Goal: Information Seeking & Learning: Find specific fact

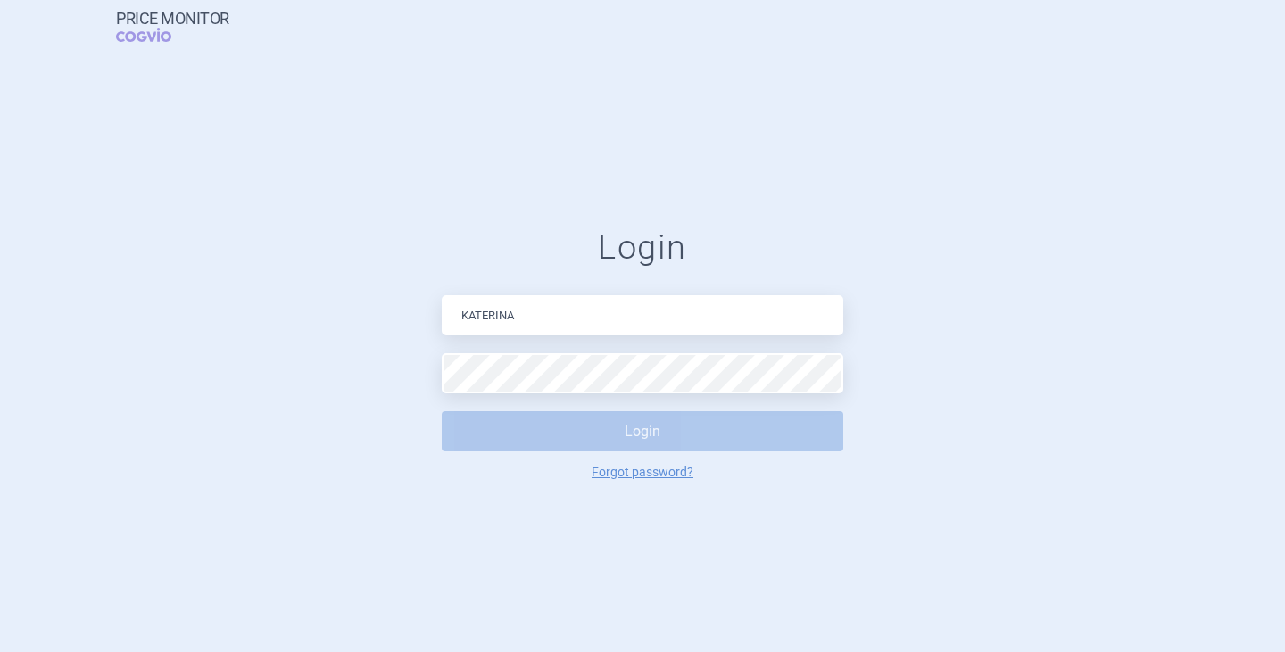
type input "[PERSON_NAME][EMAIL_ADDRESS][DOMAIN_NAME]"
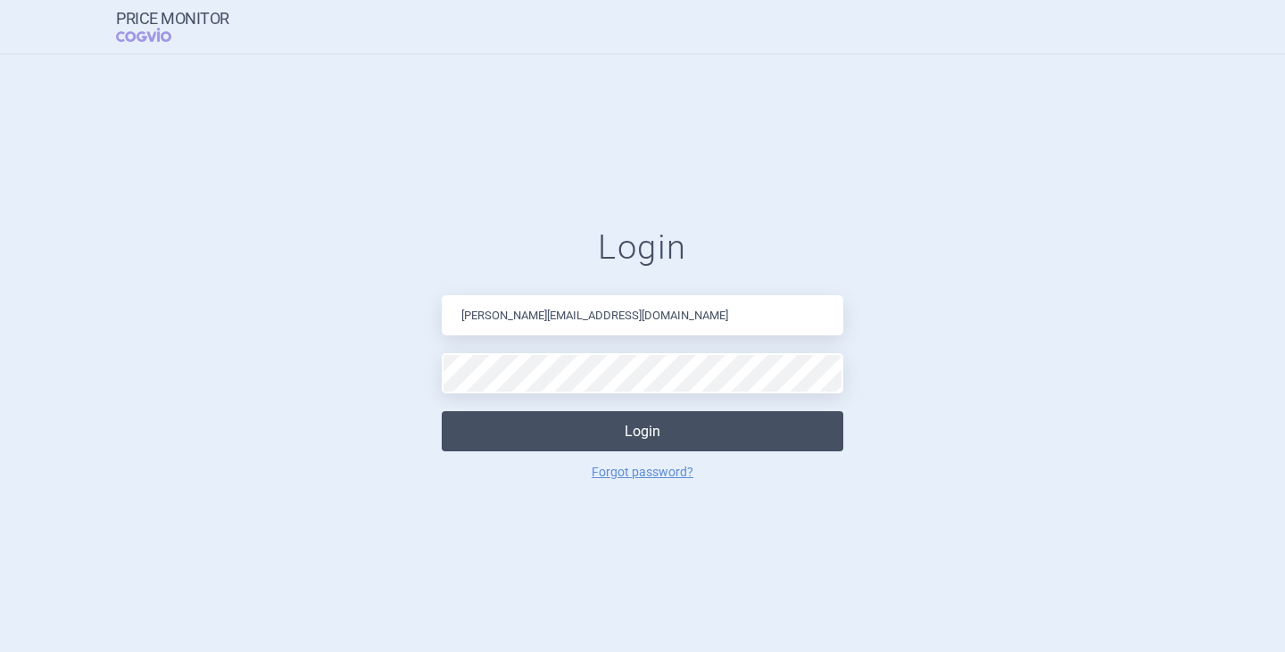
click at [629, 430] on button "Login" at bounding box center [643, 431] width 402 height 40
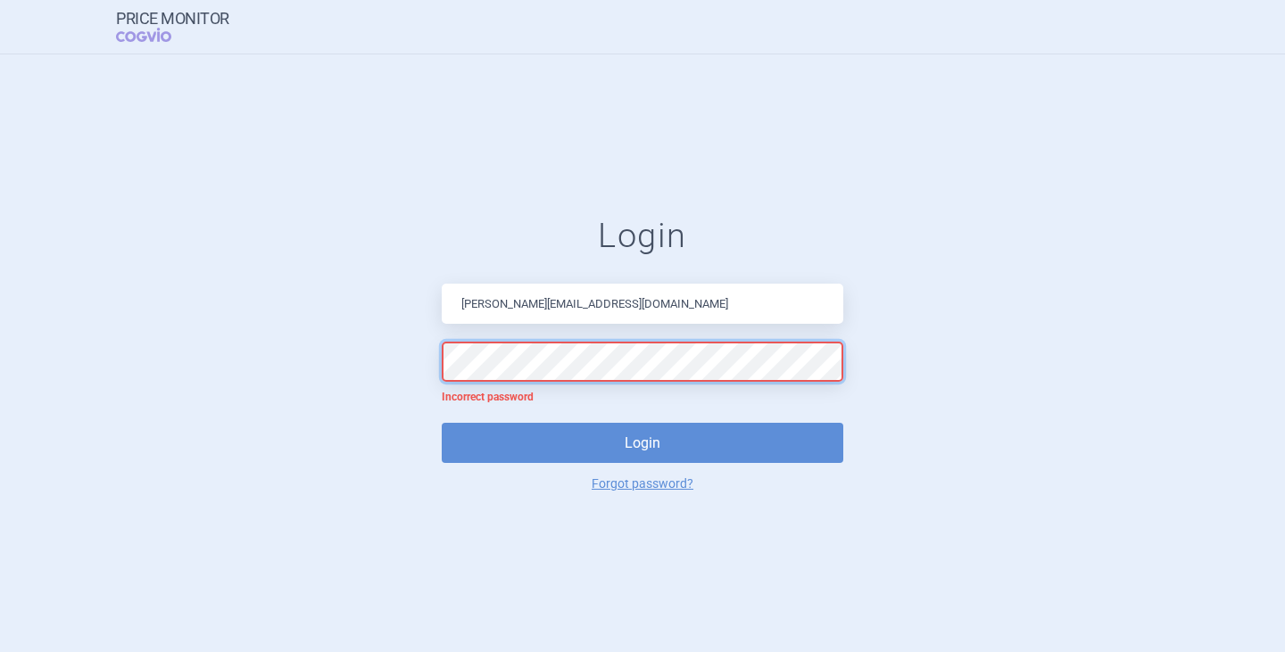
click at [344, 311] on form "Login [PERSON_NAME][EMAIL_ADDRESS][DOMAIN_NAME] Incorrect password Login Forgot…" at bounding box center [643, 353] width 1214 height 274
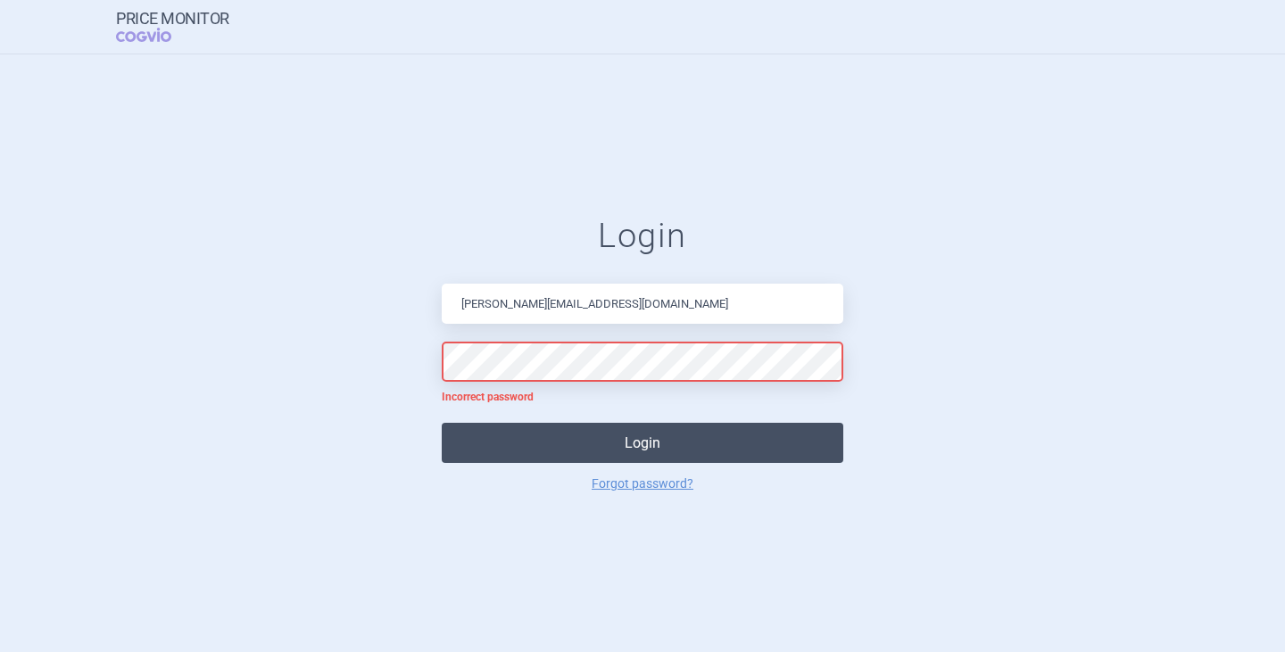
click at [639, 441] on button "Login" at bounding box center [643, 443] width 402 height 40
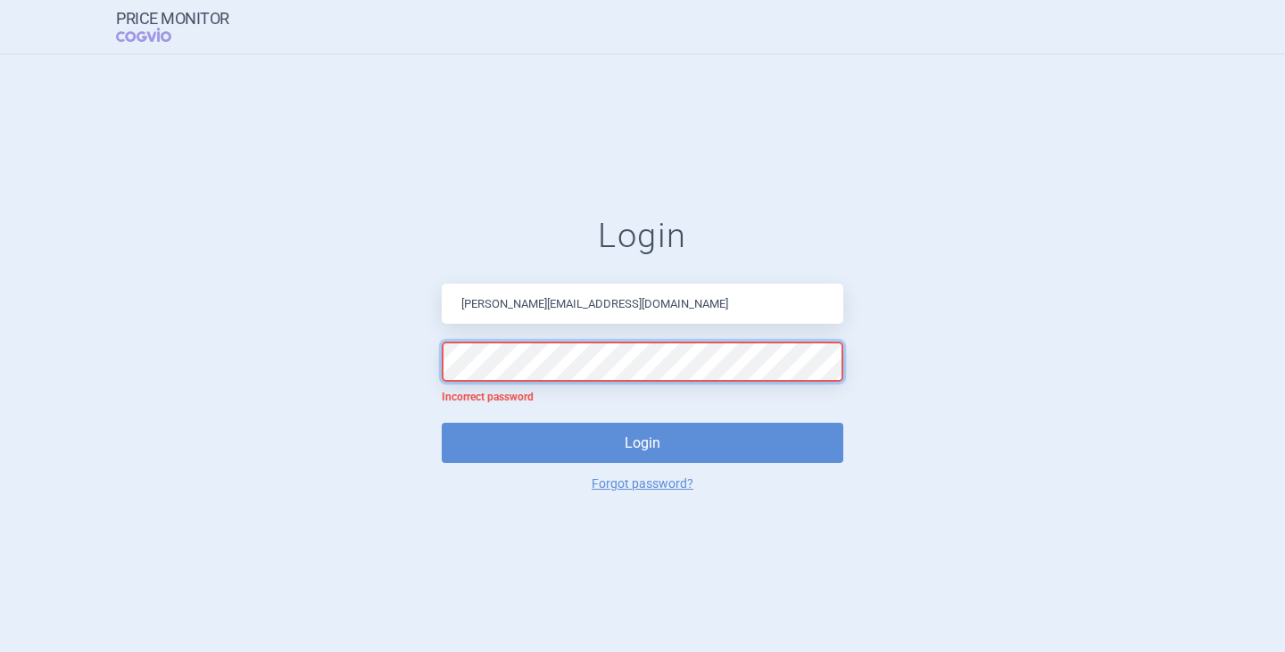
click at [339, 341] on form "Login [PERSON_NAME][EMAIL_ADDRESS][DOMAIN_NAME] Incorrect password Login Forgot…" at bounding box center [643, 353] width 1214 height 274
click at [442, 423] on button "Login" at bounding box center [643, 443] width 402 height 40
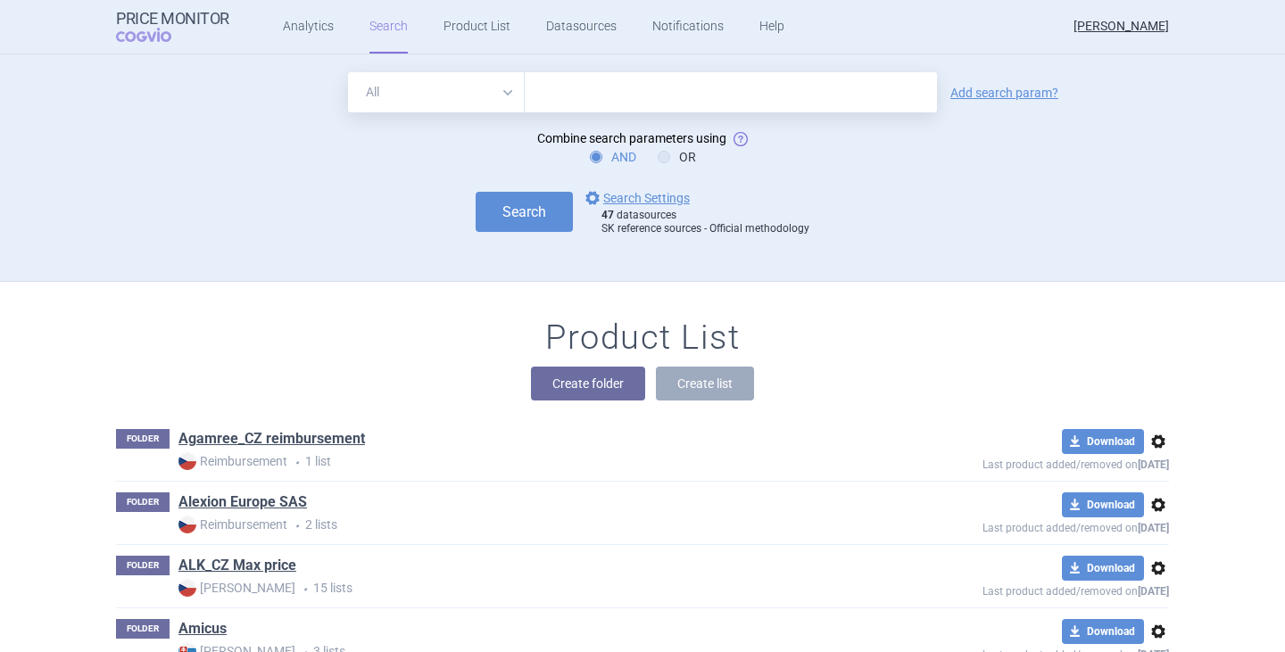
click at [531, 104] on input "text" at bounding box center [731, 92] width 412 height 40
click at [535, 102] on input "text" at bounding box center [731, 92] width 412 height 40
type input "r"
click at [503, 100] on select "All Brand Name ATC Company Active Substance Country Newer than" at bounding box center [436, 92] width 177 height 40
select select "atc"
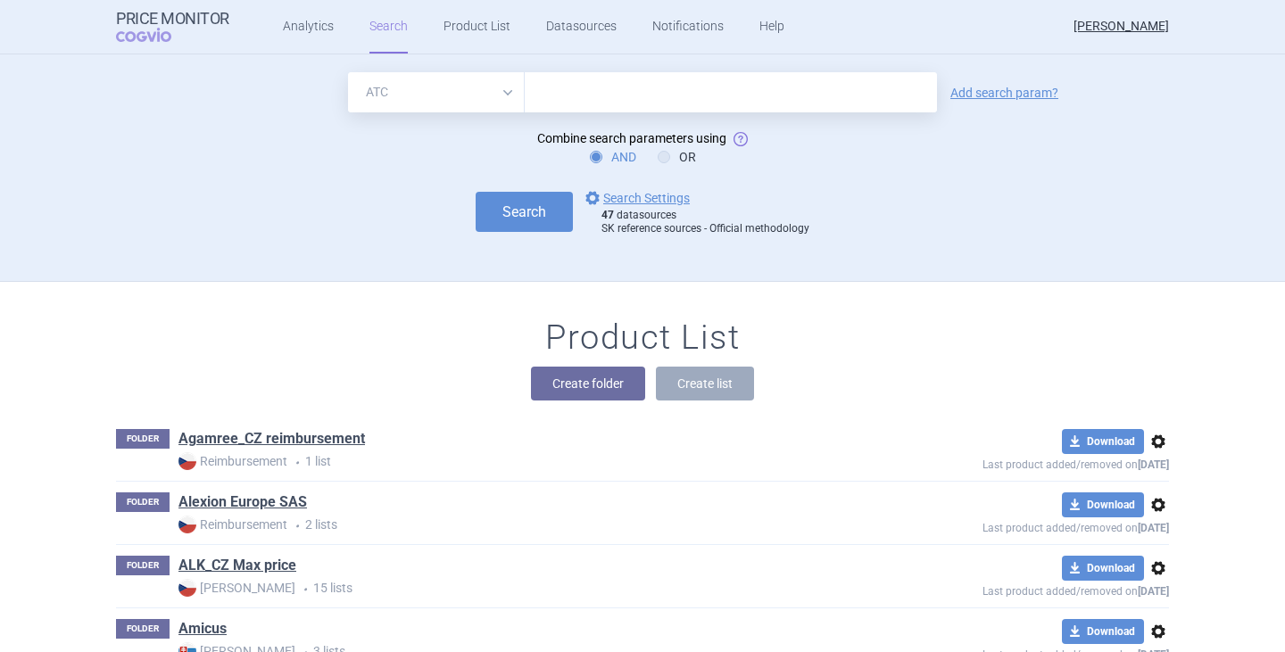
click at [348, 72] on select "All Brand Name ATC Company Active Substance Country Newer than" at bounding box center [436, 92] width 177 height 40
drag, startPoint x: 662, startPoint y: 94, endPoint x: 635, endPoint y: 94, distance: 26.8
click at [662, 94] on input "text" at bounding box center [731, 92] width 412 height 40
paste input "B01AF01"
type input "B01AF01"
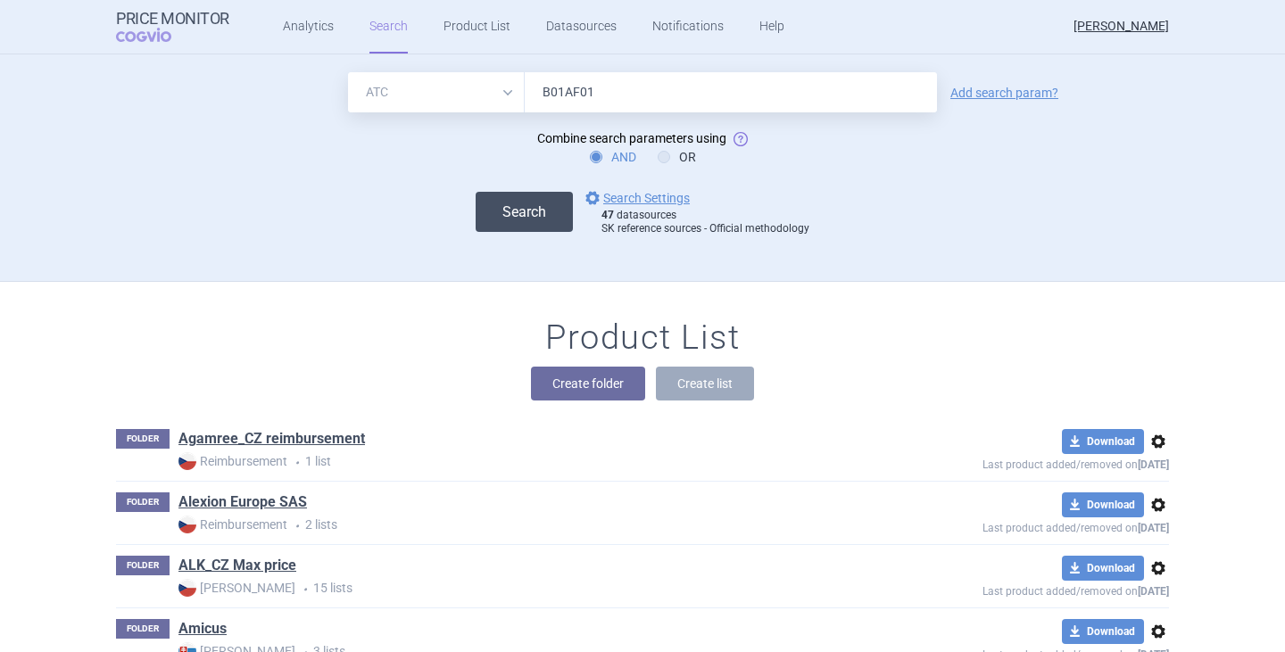
click at [543, 205] on button "Search" at bounding box center [524, 212] width 97 height 40
select select "atc"
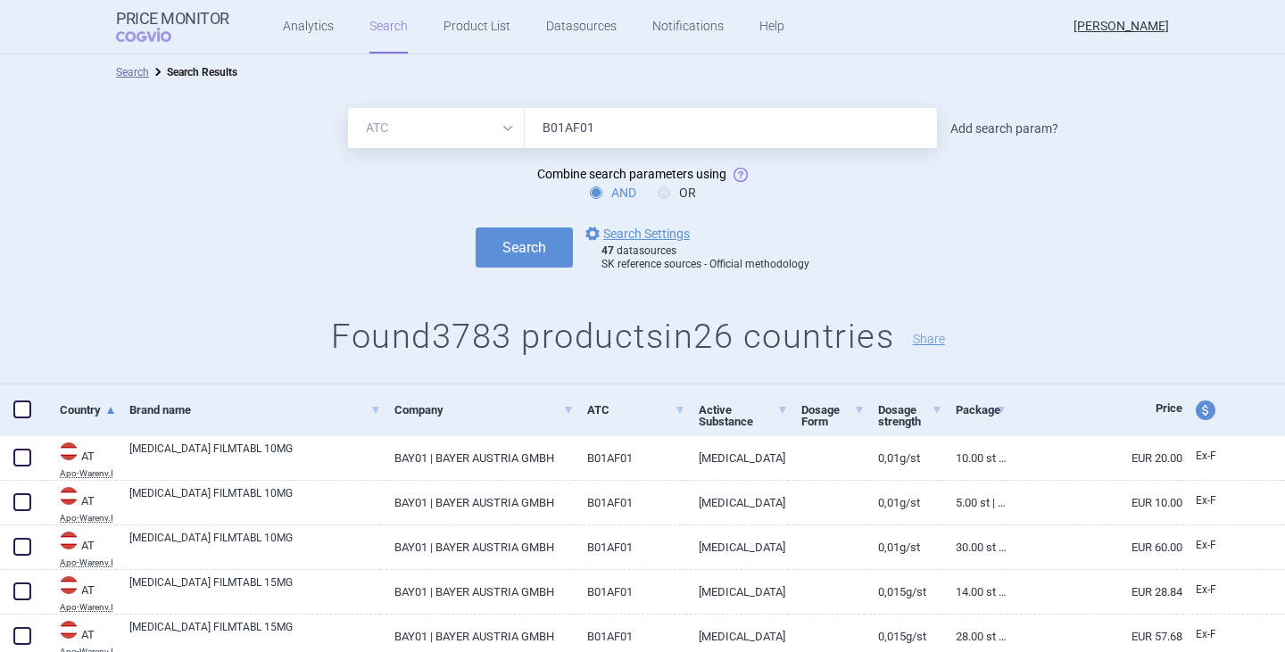
click at [990, 129] on link "Add search param?" at bounding box center [1004, 128] width 108 height 12
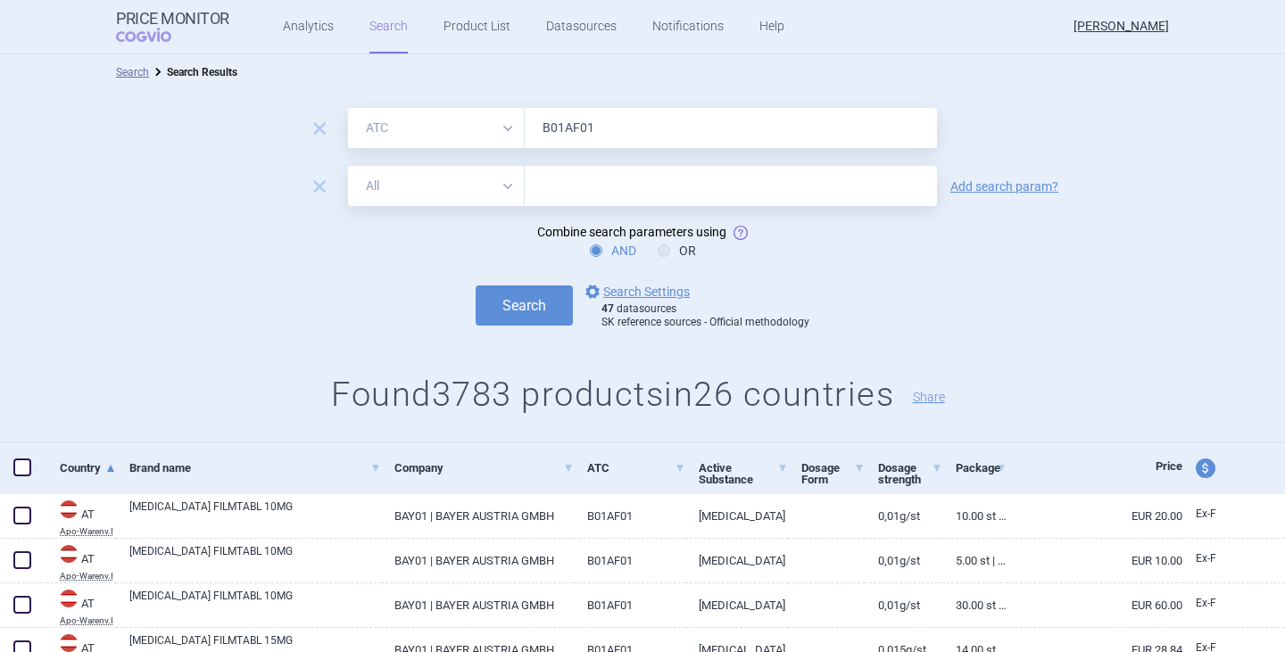
click at [485, 187] on select "All Brand Name ATC Company Active Substance Country Newer than" at bounding box center [436, 186] width 177 height 40
select select "brandName"
click at [348, 166] on select "All Brand Name ATC Company Active Substance Country Newer than" at bounding box center [436, 186] width 177 height 40
click at [545, 198] on input "text" at bounding box center [731, 186] width 412 height 40
click at [476, 286] on button "Search" at bounding box center [524, 306] width 97 height 40
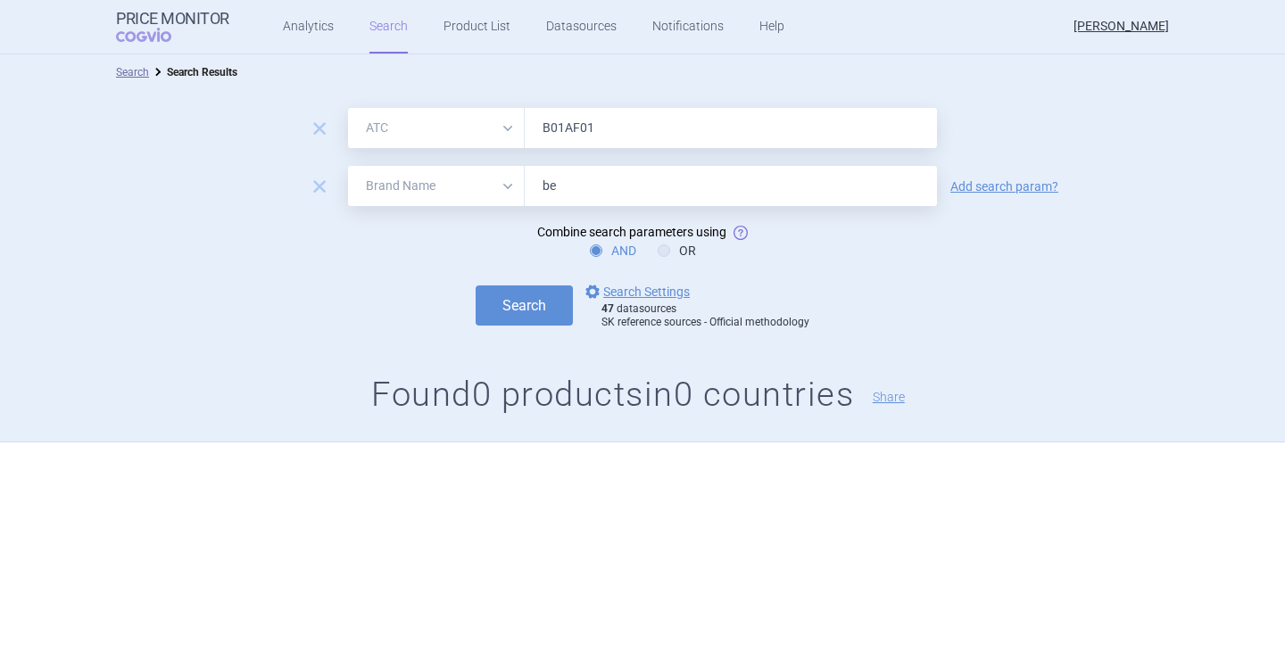
type input "b"
